Goal: Information Seeking & Learning: Stay updated

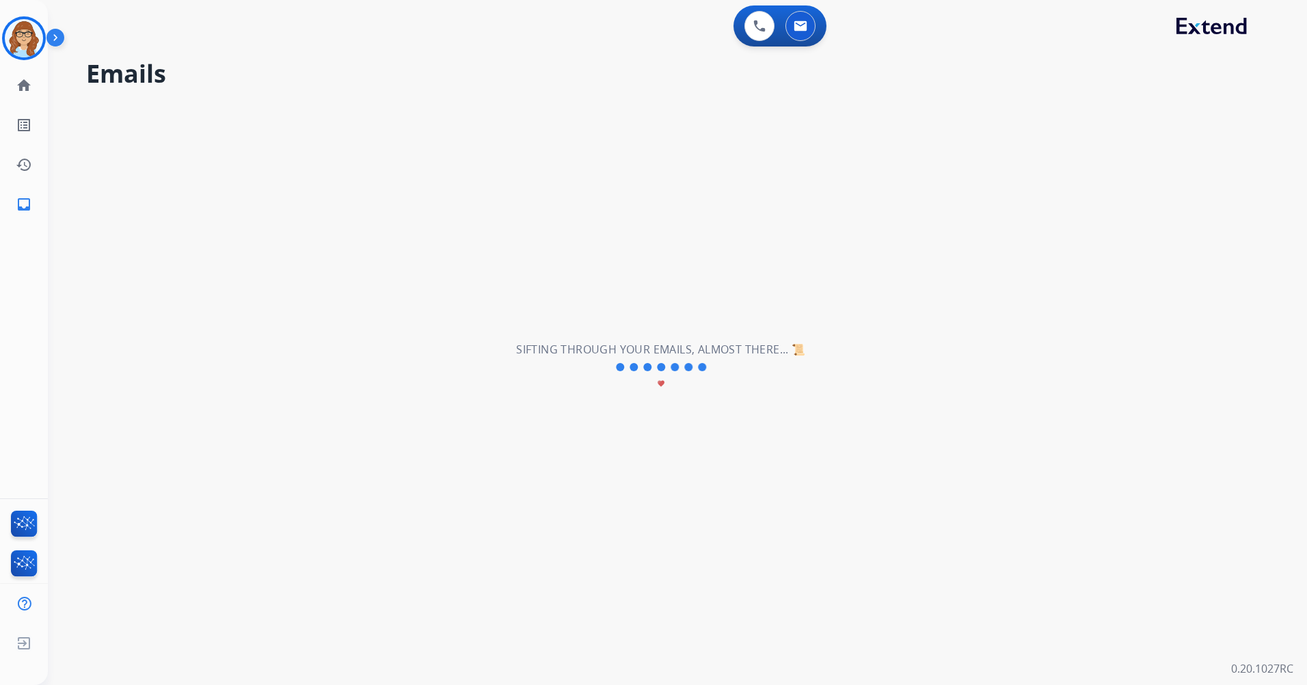
select select "**********"
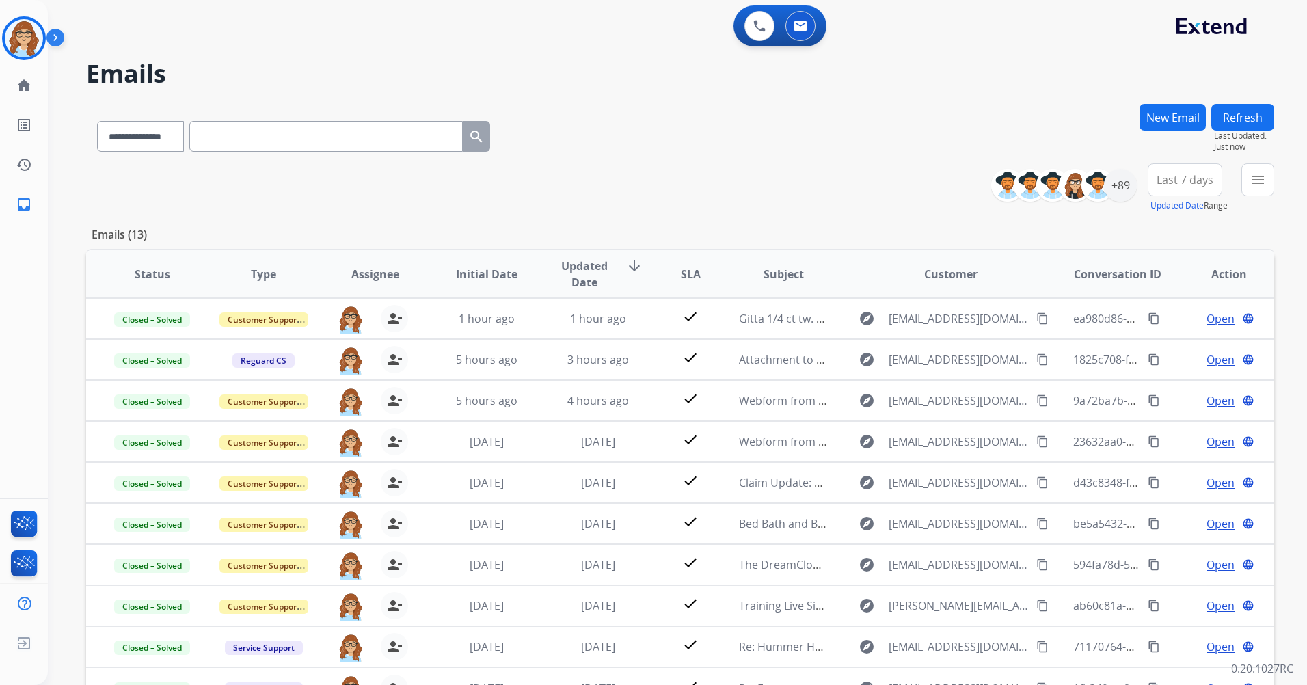
click at [1244, 122] on button "Refresh" at bounding box center [1242, 117] width 63 height 27
click at [1254, 121] on button "Refresh" at bounding box center [1242, 117] width 63 height 27
click at [1245, 115] on button "Refresh" at bounding box center [1242, 117] width 63 height 27
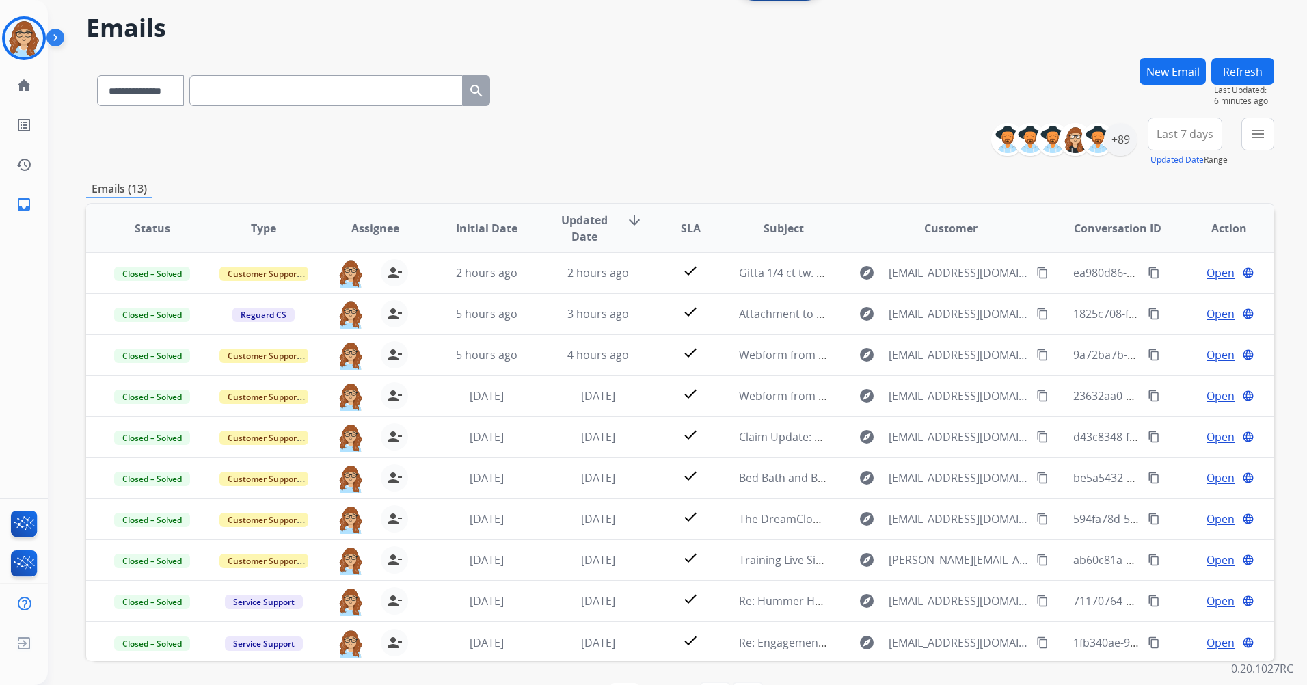
scroll to position [93, 0]
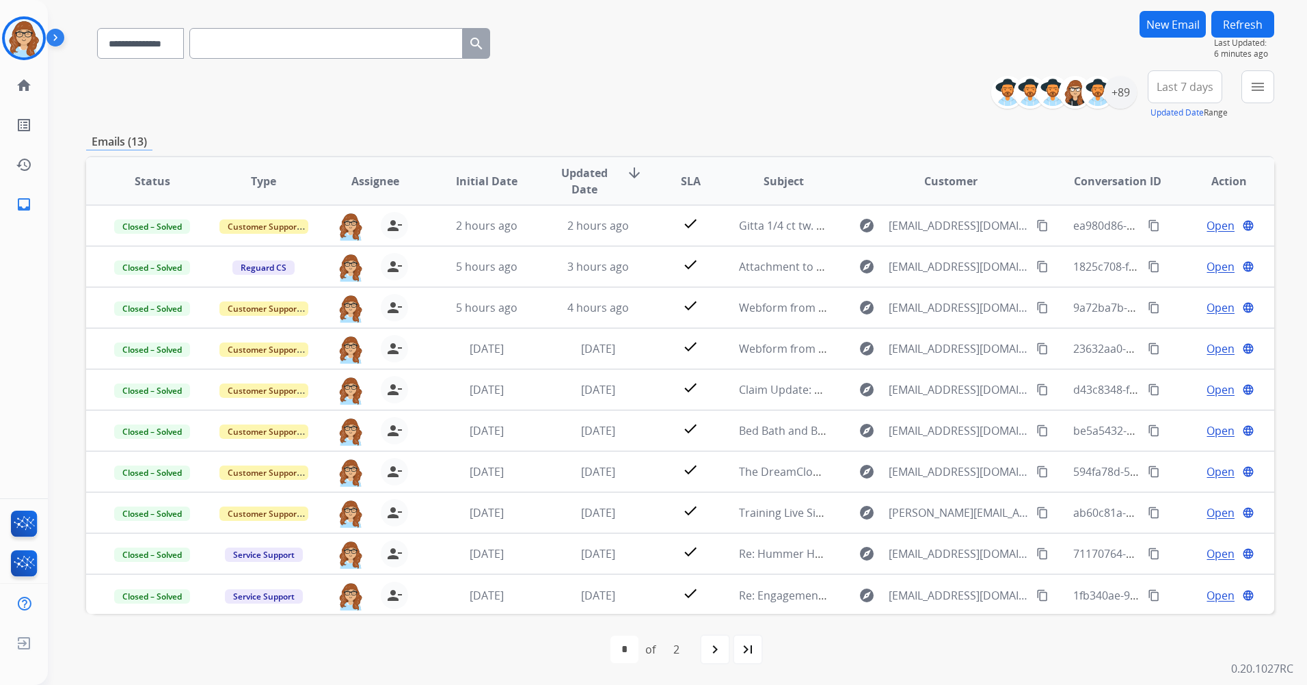
click at [709, 650] on mat-icon "navigate_next" at bounding box center [715, 649] width 16 height 16
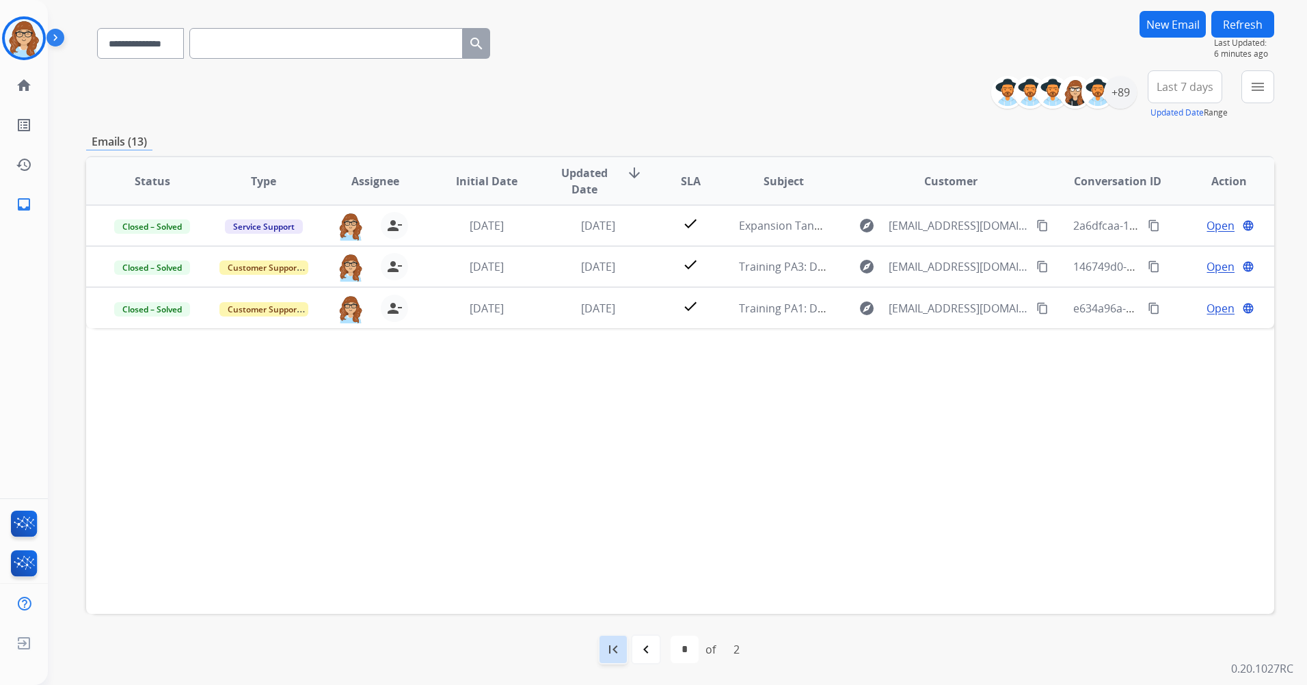
click at [610, 649] on mat-icon "first_page" at bounding box center [613, 649] width 16 height 16
select select "*"
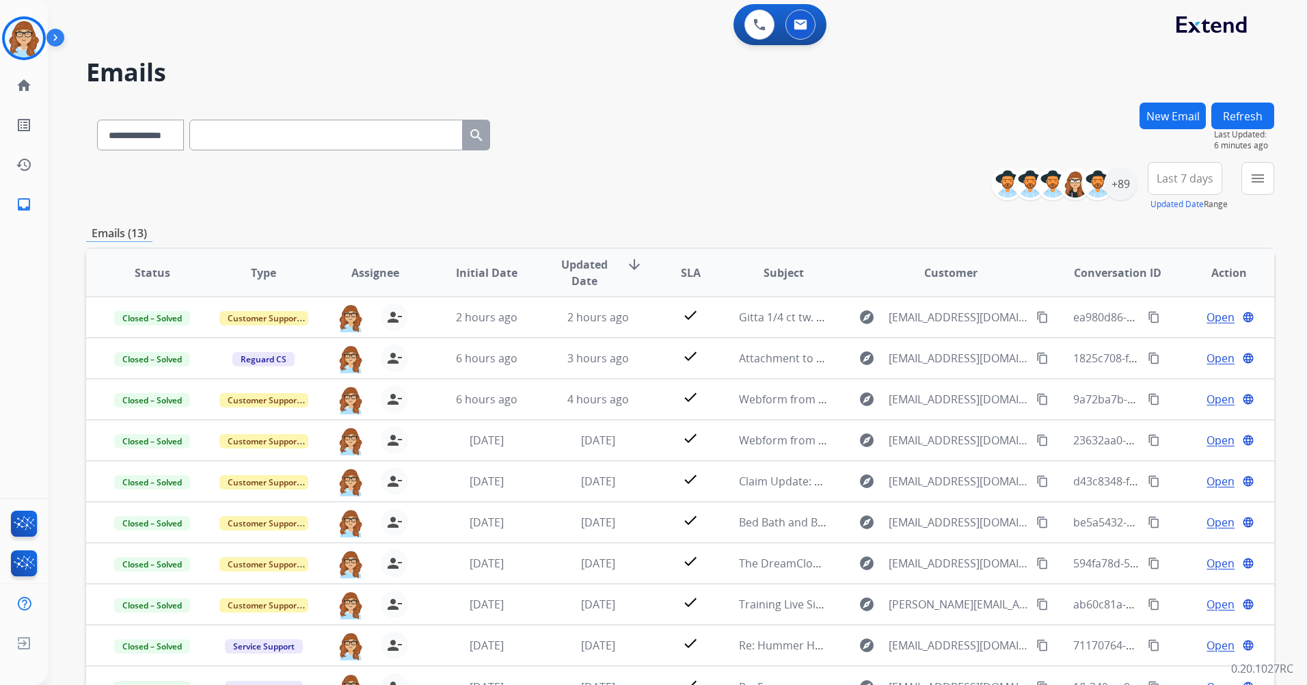
scroll to position [0, 0]
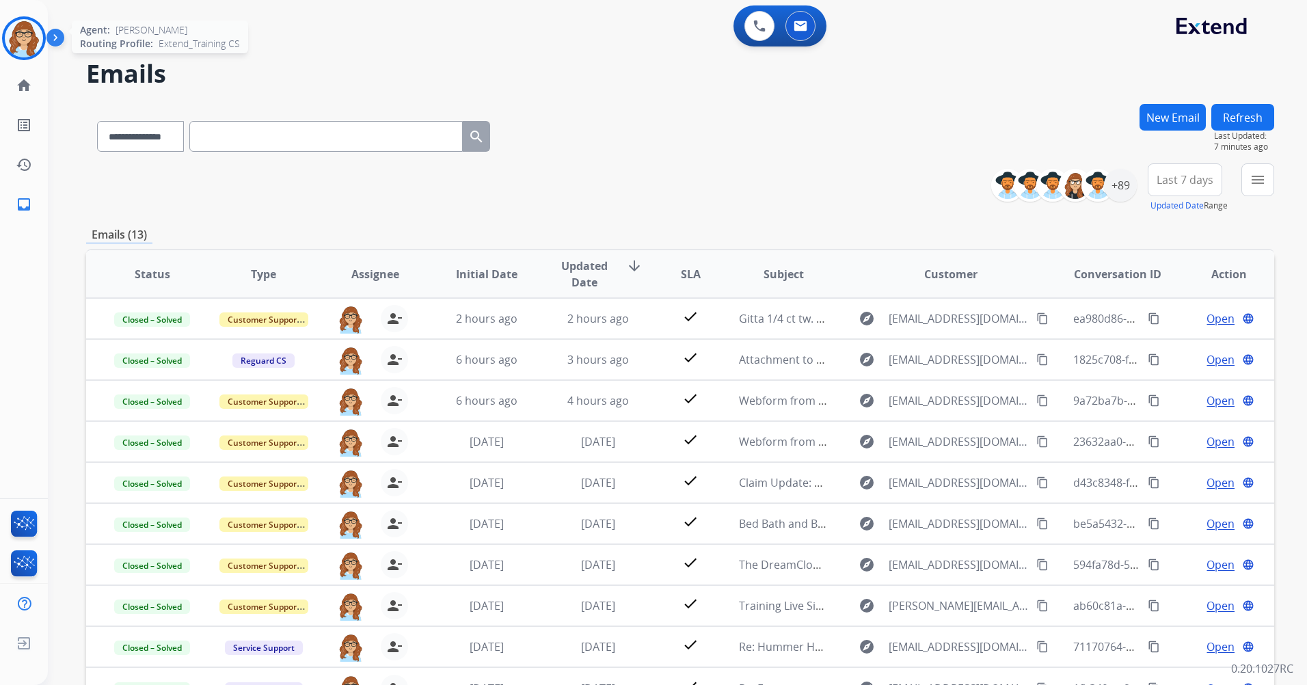
click at [36, 40] on img at bounding box center [24, 38] width 38 height 38
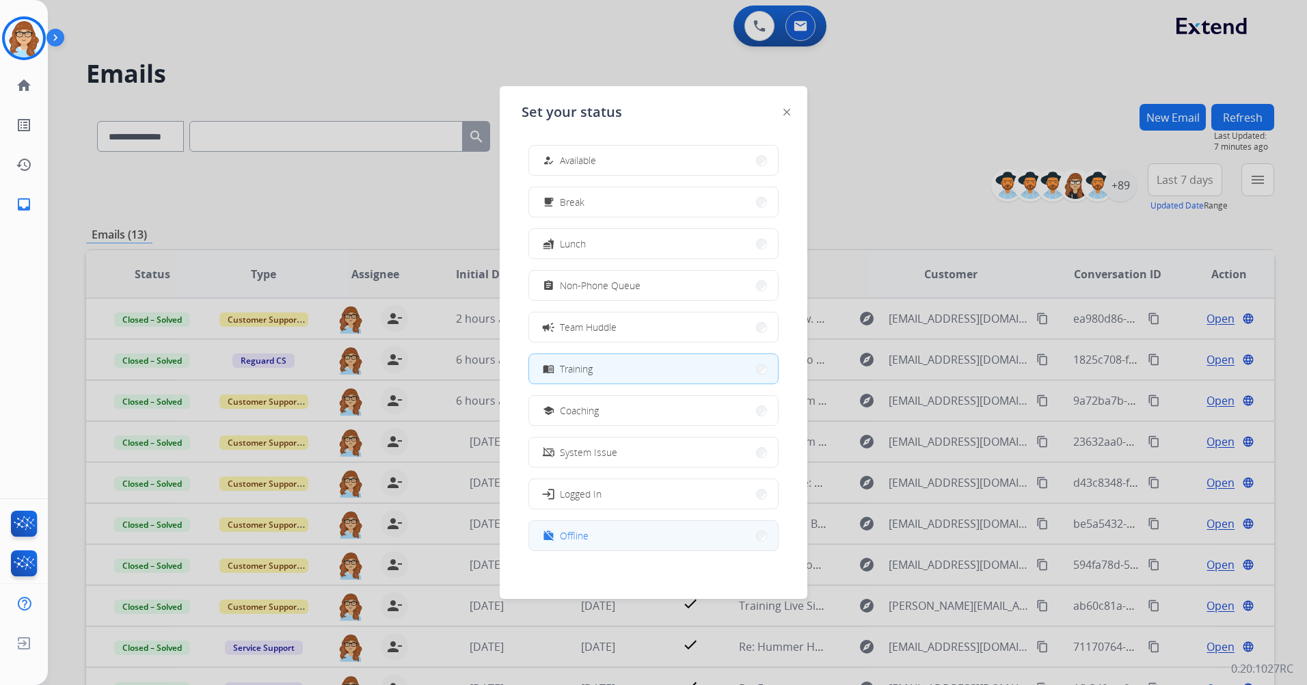
click at [597, 541] on button "work_off Offline" at bounding box center [653, 535] width 249 height 29
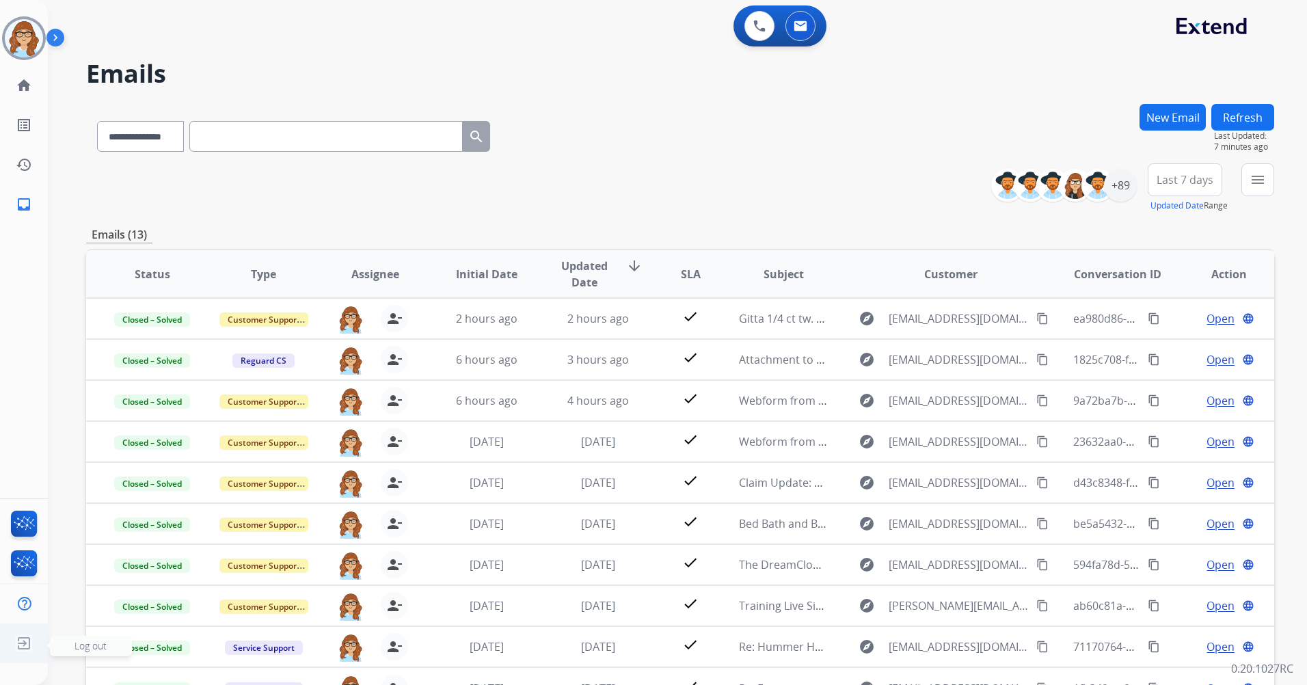
click at [30, 645] on img at bounding box center [24, 643] width 25 height 26
